Goal: Task Accomplishment & Management: Complete application form

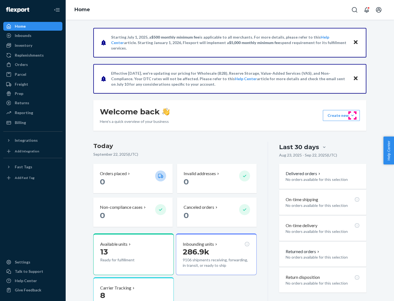
click at [352, 115] on button "Create new Create new inbound Create new order Create new product" at bounding box center [341, 115] width 37 height 11
click at [33, 36] on div "Inbounds" at bounding box center [33, 36] width 58 height 8
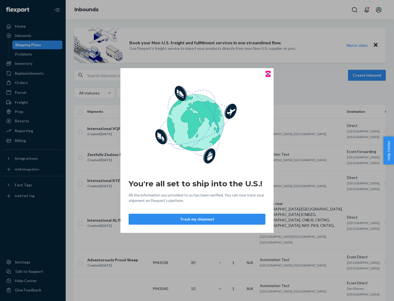
click at [268, 74] on icon "Close" at bounding box center [268, 74] width 2 height 2
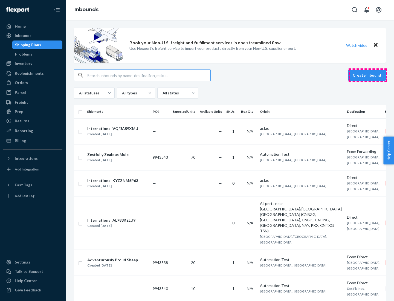
click at [367, 75] on button "Create inbound" at bounding box center [367, 75] width 38 height 11
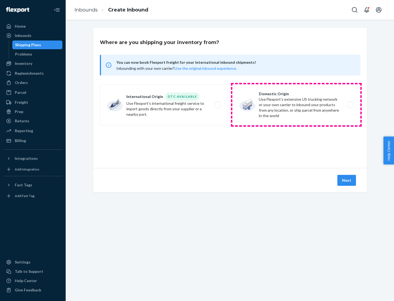
click at [296, 105] on label "Domestic Origin Use Flexport’s extensive US trucking network or your own carrie…" at bounding box center [296, 104] width 128 height 41
click at [350, 105] on input "Domestic Origin Use Flexport’s extensive US trucking network or your own carrie…" at bounding box center [352, 105] width 4 height 4
radio input "true"
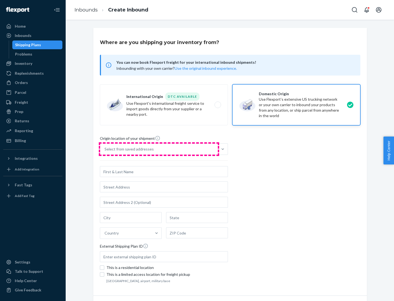
click at [159, 149] on div "Select from saved addresses" at bounding box center [159, 149] width 118 height 11
click at [105, 149] on input "Select from saved addresses" at bounding box center [104, 148] width 1 height 5
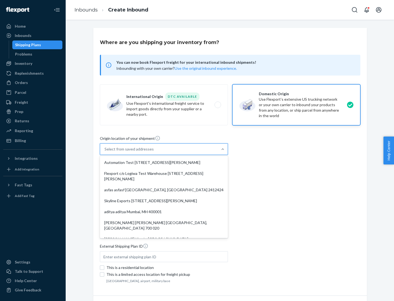
scroll to position [2, 0]
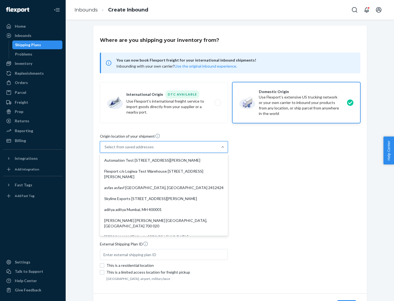
click at [164, 160] on div "Automation Test [STREET_ADDRESS][PERSON_NAME]" at bounding box center [164, 160] width 126 height 11
click at [105, 150] on input "option Automation Test [STREET_ADDRESS][PERSON_NAME]. 9 results available. Use …" at bounding box center [104, 146] width 1 height 5
type input "Automation Test"
type input "9th Floor"
type input "[GEOGRAPHIC_DATA]"
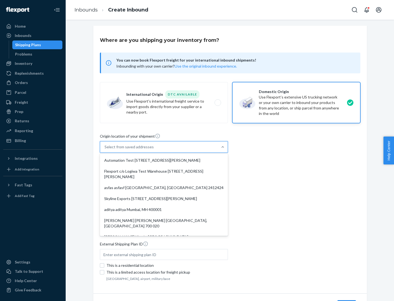
type input "CA"
type input "94104"
type input "[STREET_ADDRESS][PERSON_NAME]"
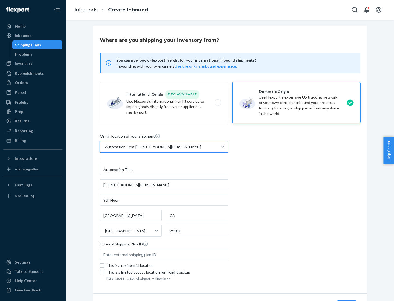
scroll to position [32, 0]
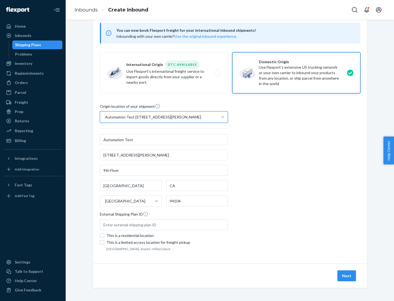
click at [347, 276] on button "Next" at bounding box center [346, 275] width 19 height 11
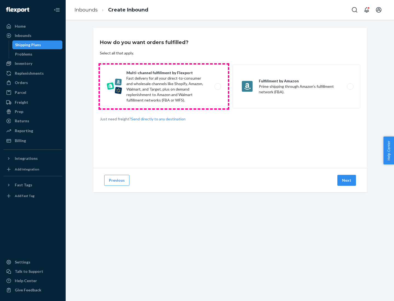
click at [164, 86] on label "Multi-channel fulfillment by Flexport Fast delivery for all your direct-to-cons…" at bounding box center [164, 87] width 128 height 44
click at [217, 86] on input "Multi-channel fulfillment by Flexport Fast delivery for all your direct-to-cons…" at bounding box center [219, 87] width 4 height 4
radio input "true"
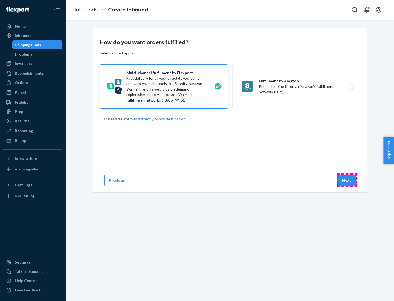
click at [347, 180] on button "Next" at bounding box center [346, 180] width 19 height 11
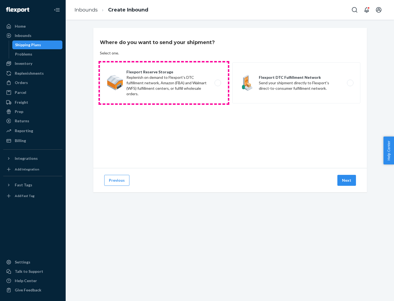
click at [164, 83] on label "Flexport Reserve Storage Replenish on demand to Flexport's DTC fulfillment netw…" at bounding box center [164, 82] width 128 height 41
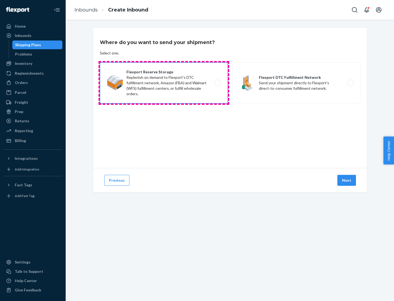
click at [217, 83] on input "Flexport Reserve Storage Replenish on demand to Flexport's DTC fulfillment netw…" at bounding box center [219, 83] width 4 height 4
radio input "true"
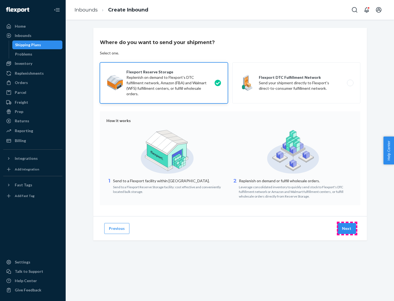
click at [347, 228] on button "Next" at bounding box center [346, 228] width 19 height 11
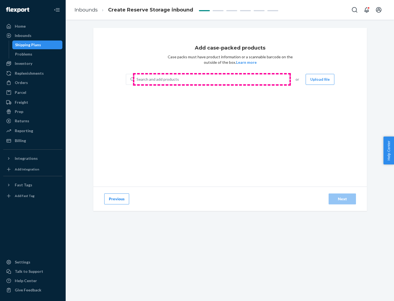
click at [212, 79] on div "Search and add products" at bounding box center [211, 79] width 154 height 10
click at [137, 79] on input "Search and add products" at bounding box center [136, 79] width 1 height 5
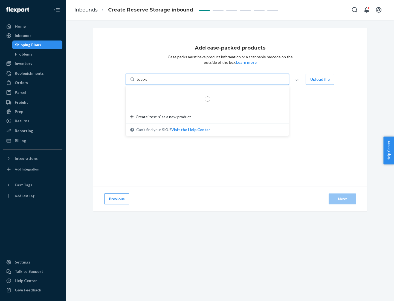
type input "test-syn"
click at [205, 92] on div "test - syn - test" at bounding box center [205, 92] width 150 height 5
click at [151, 82] on input "test-syn" at bounding box center [143, 79] width 14 height 5
type input "1"
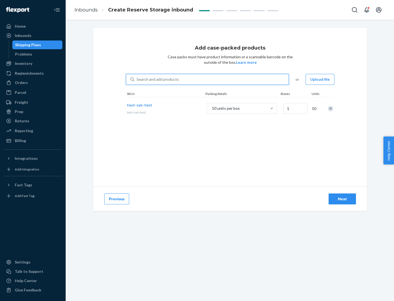
click at [342, 199] on div "Next" at bounding box center [342, 198] width 18 height 5
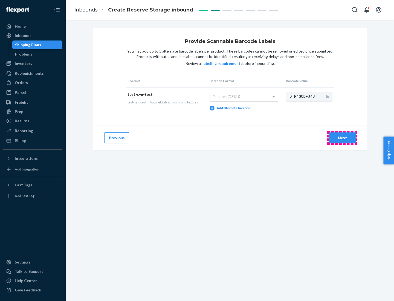
click at [342, 138] on div "Next" at bounding box center [342, 137] width 18 height 5
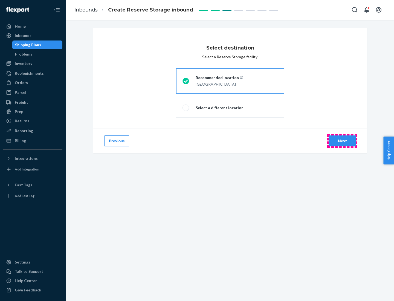
click at [342, 141] on div "Next" at bounding box center [342, 140] width 18 height 5
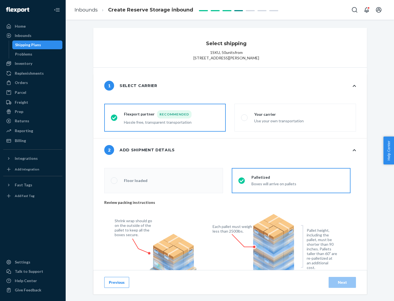
radio input "false"
type input "1"
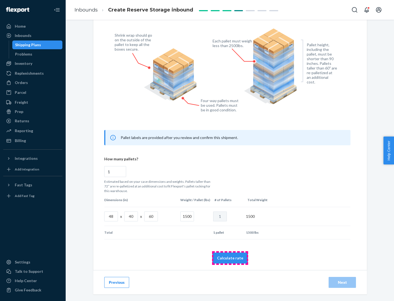
click at [230, 258] on button "Calculate rate" at bounding box center [230, 257] width 36 height 11
radio input "false"
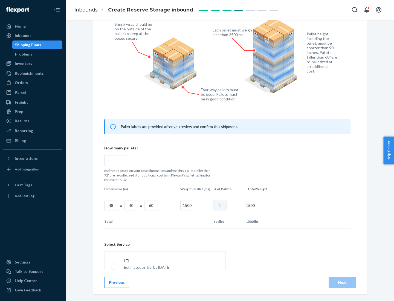
scroll to position [242, 0]
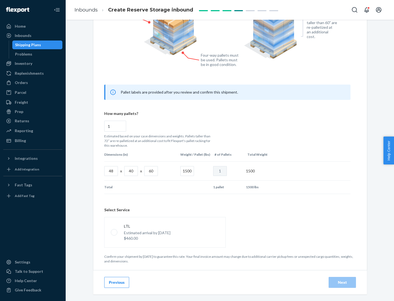
click at [165, 232] on p "Estimated arrival by [DATE]" at bounding box center [147, 232] width 46 height 5
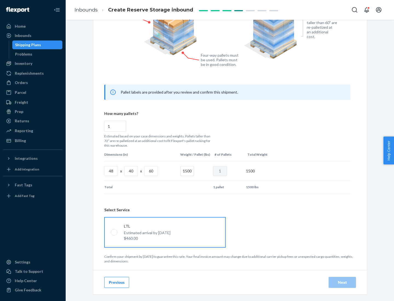
click at [114, 232] on input "LTL Estimated arrival by [DATE] $460.00" at bounding box center [113, 232] width 4 height 4
radio input "true"
radio input "false"
click at [342, 282] on div "Next" at bounding box center [342, 281] width 18 height 5
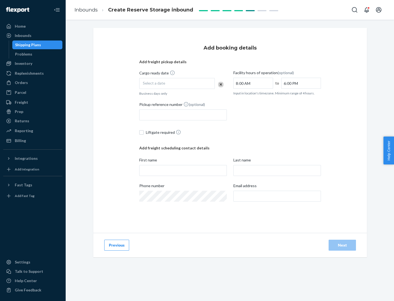
click at [177, 83] on div "Select a date" at bounding box center [176, 83] width 75 height 11
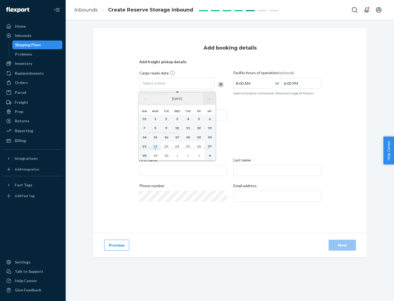
click at [209, 99] on button "›" at bounding box center [209, 99] width 12 height 12
click at [188, 146] on abbr "23" at bounding box center [188, 146] width 4 height 4
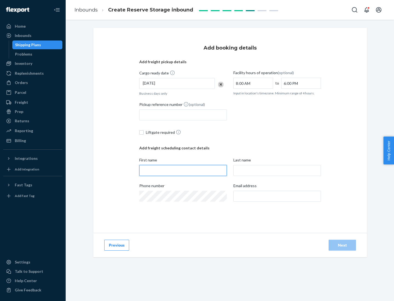
click at [183, 170] on input "First name" at bounding box center [182, 170] width 87 height 11
type input "[PERSON_NAME]"
click at [277, 170] on input "Last name" at bounding box center [276, 170] width 87 height 11
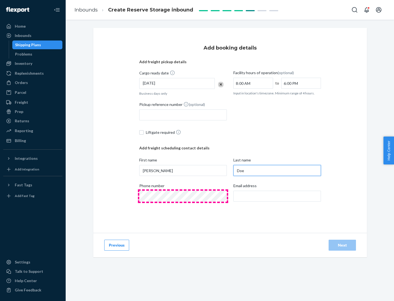
type input "Doe"
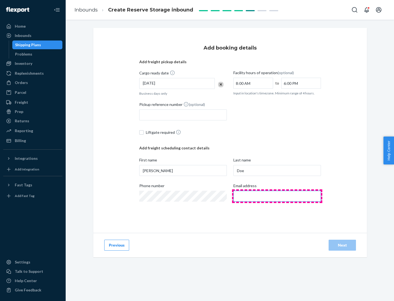
click at [277, 196] on input "Email address" at bounding box center [276, 196] width 87 height 11
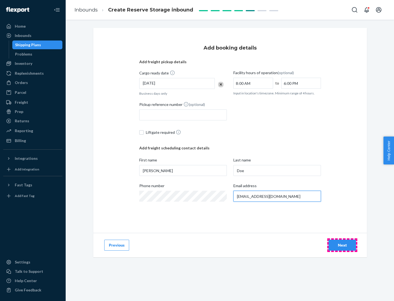
type input "[EMAIL_ADDRESS][DOMAIN_NAME]"
click at [342, 245] on div "Next" at bounding box center [342, 244] width 18 height 5
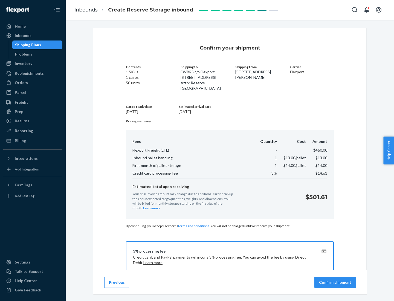
scroll to position [79, 0]
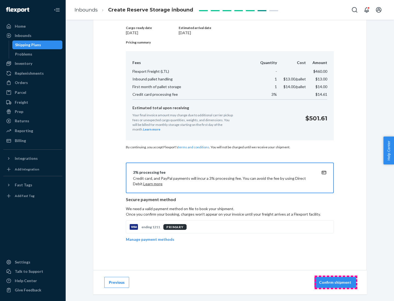
click at [335, 282] on p "Confirm shipment" at bounding box center [335, 281] width 32 height 5
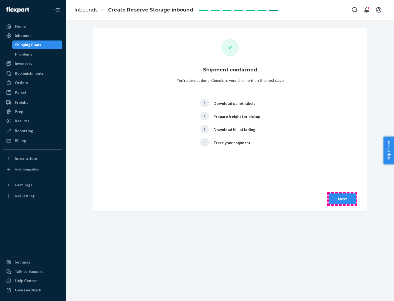
click at [342, 199] on div "Next" at bounding box center [342, 198] width 18 height 5
